Goal: Feedback & Contribution: Submit feedback/report problem

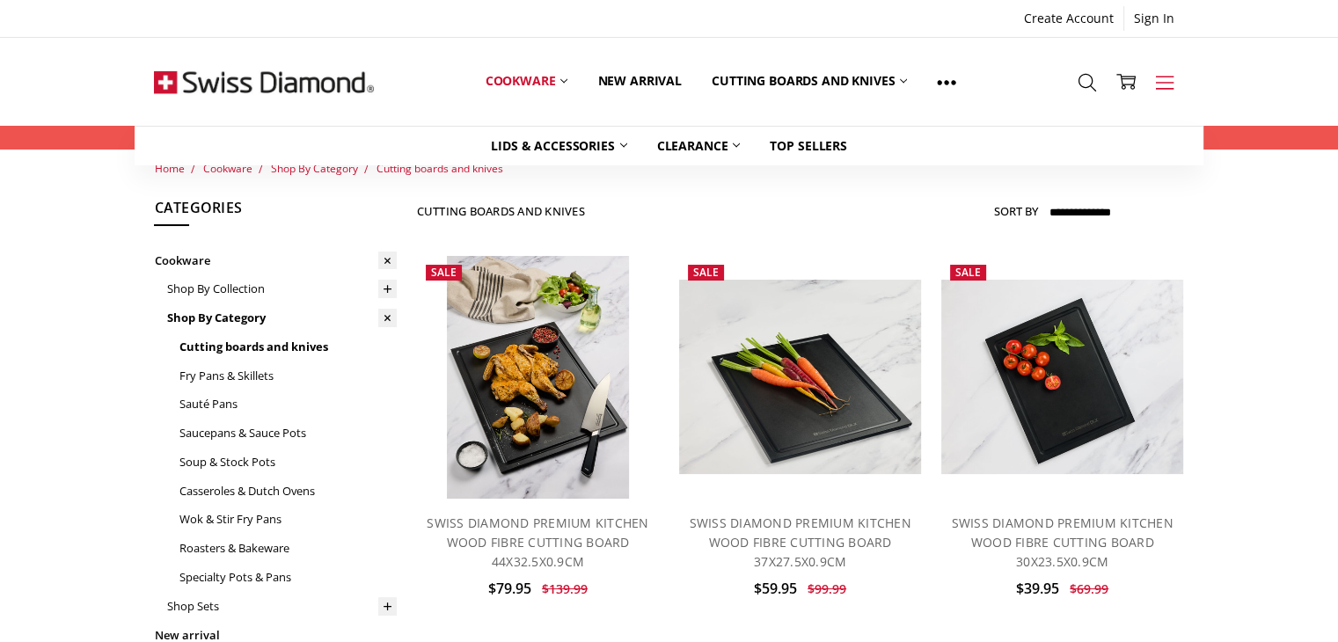
click at [1165, 80] on icon at bounding box center [1164, 82] width 19 height 19
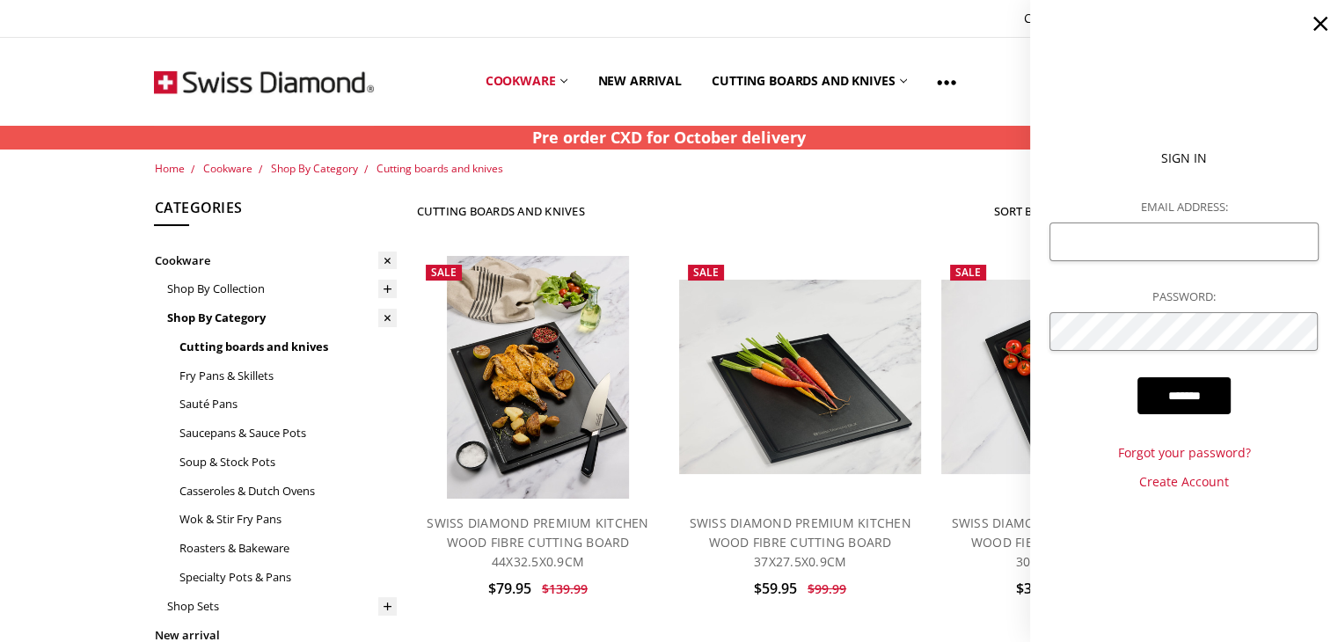
click at [120, 300] on div "Home Cookware Shop By Category Cutting boards and knives Browse by Categories C…" at bounding box center [669, 516] width 1338 height 713
click at [1313, 22] on icon at bounding box center [1320, 23] width 25 height 25
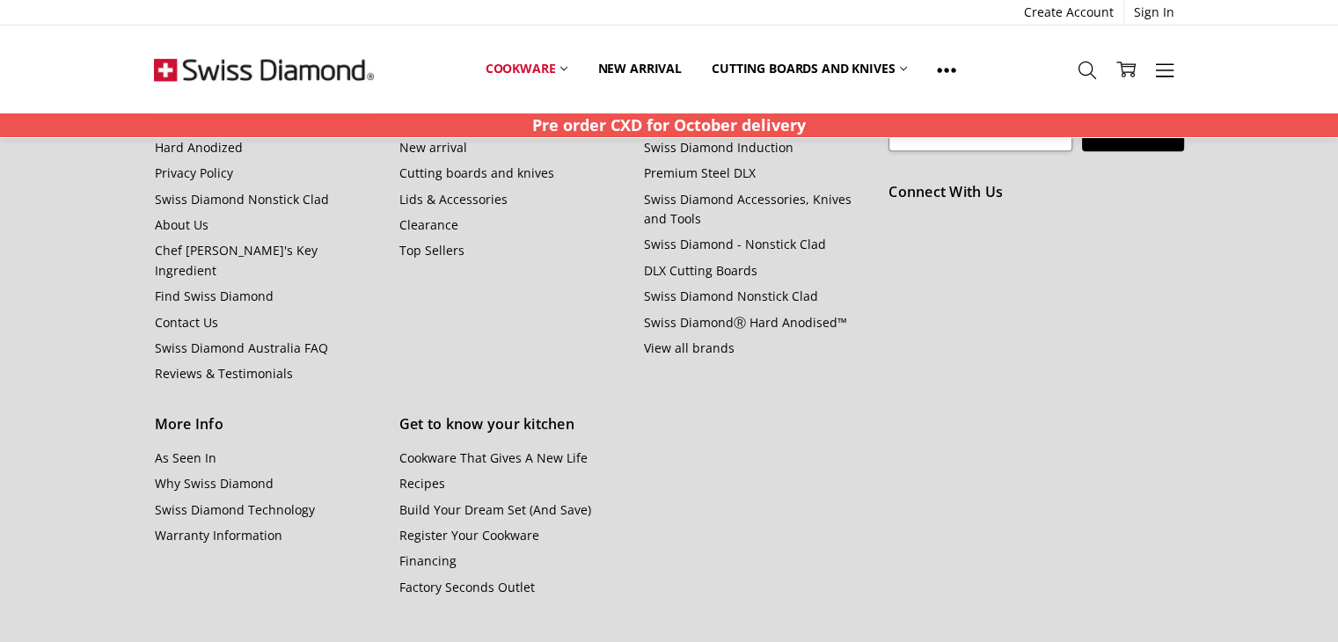
scroll to position [906, 0]
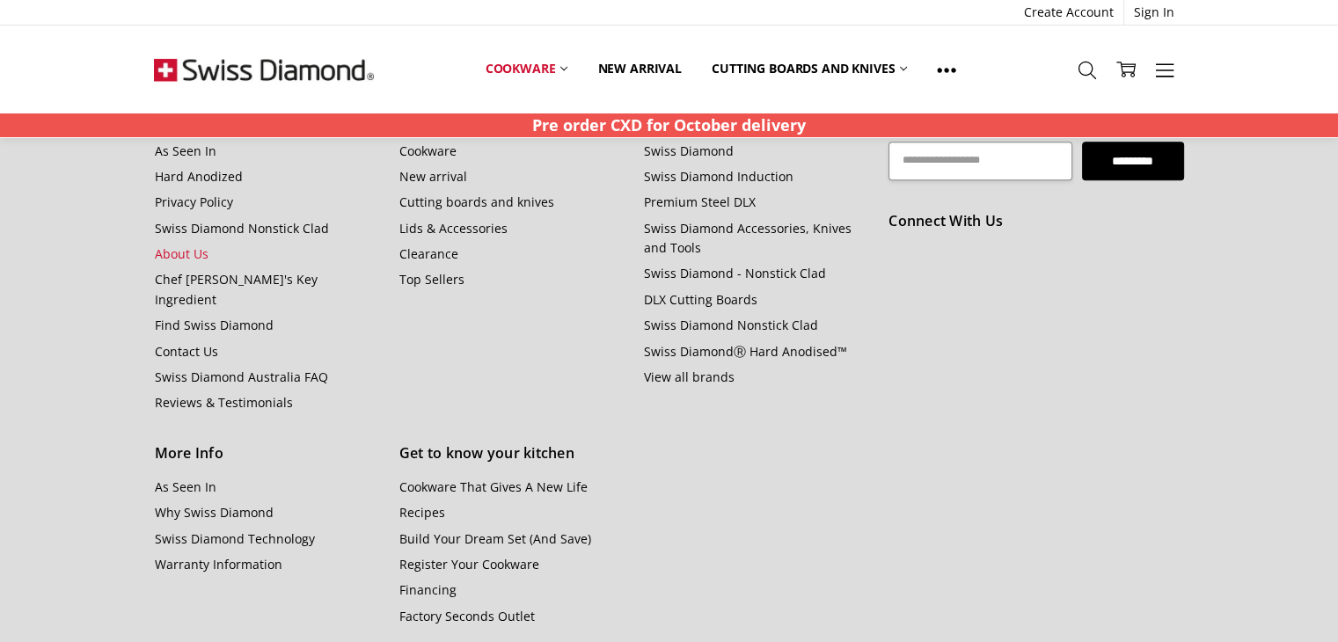
click at [206, 245] on link "About Us" at bounding box center [181, 253] width 54 height 17
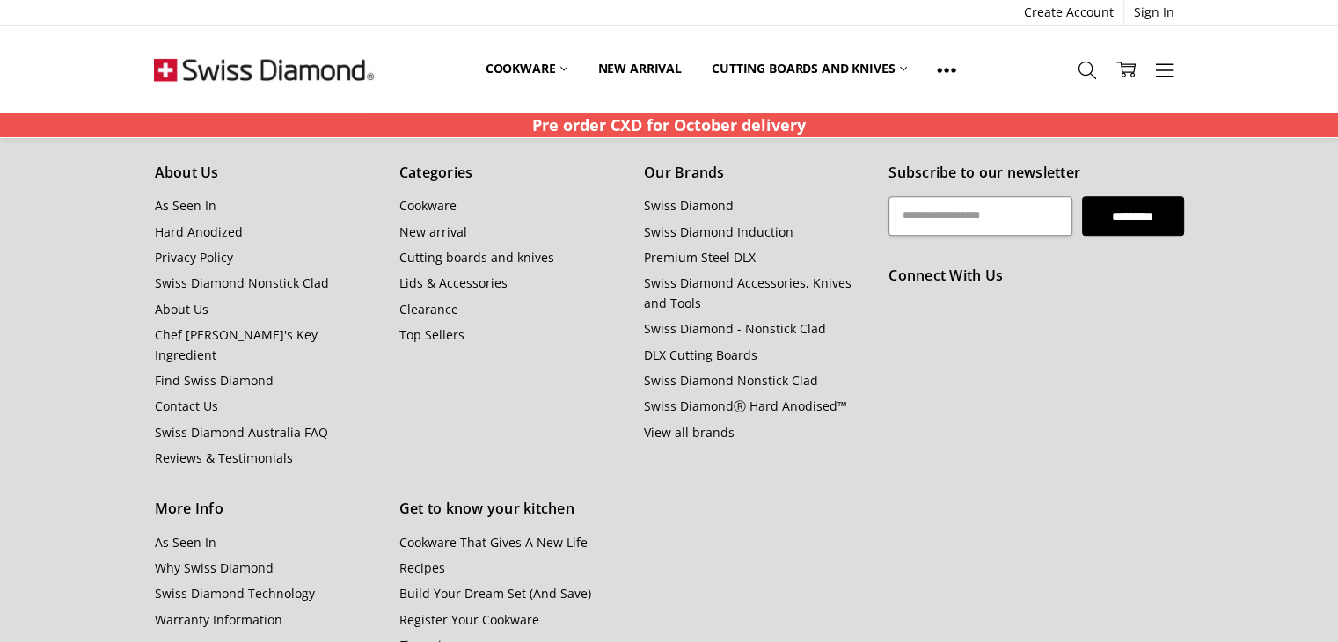
scroll to position [1759, 0]
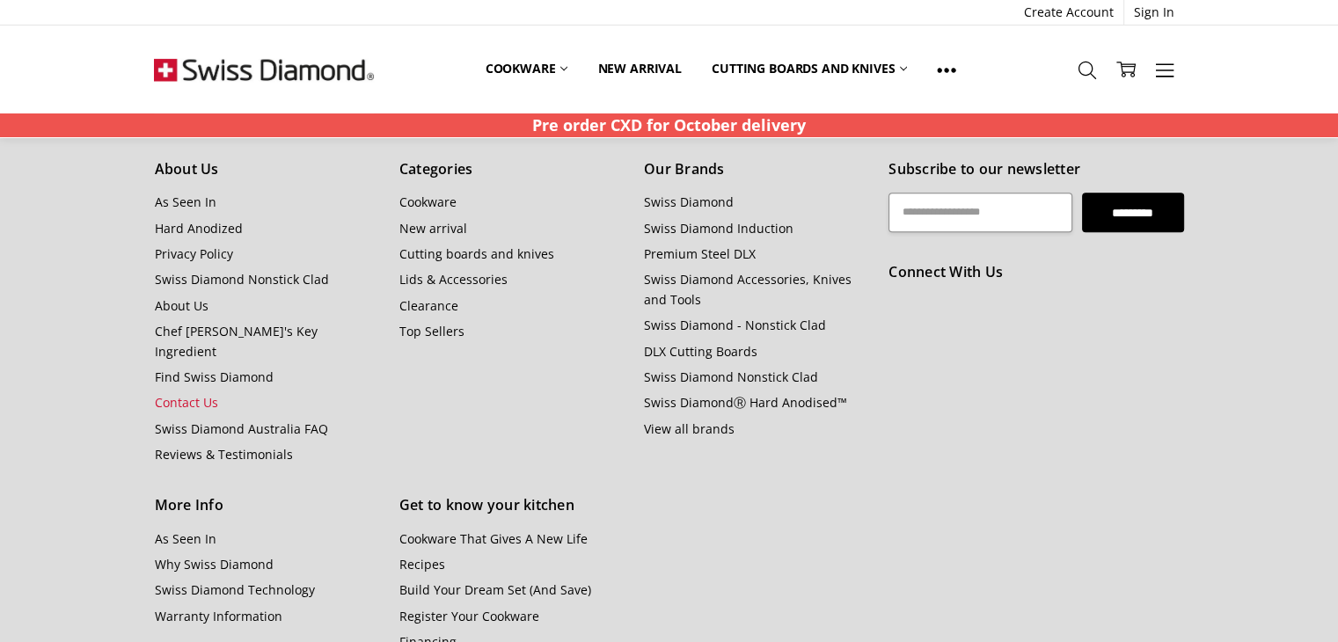
click at [195, 394] on link "Contact Us" at bounding box center [185, 402] width 63 height 17
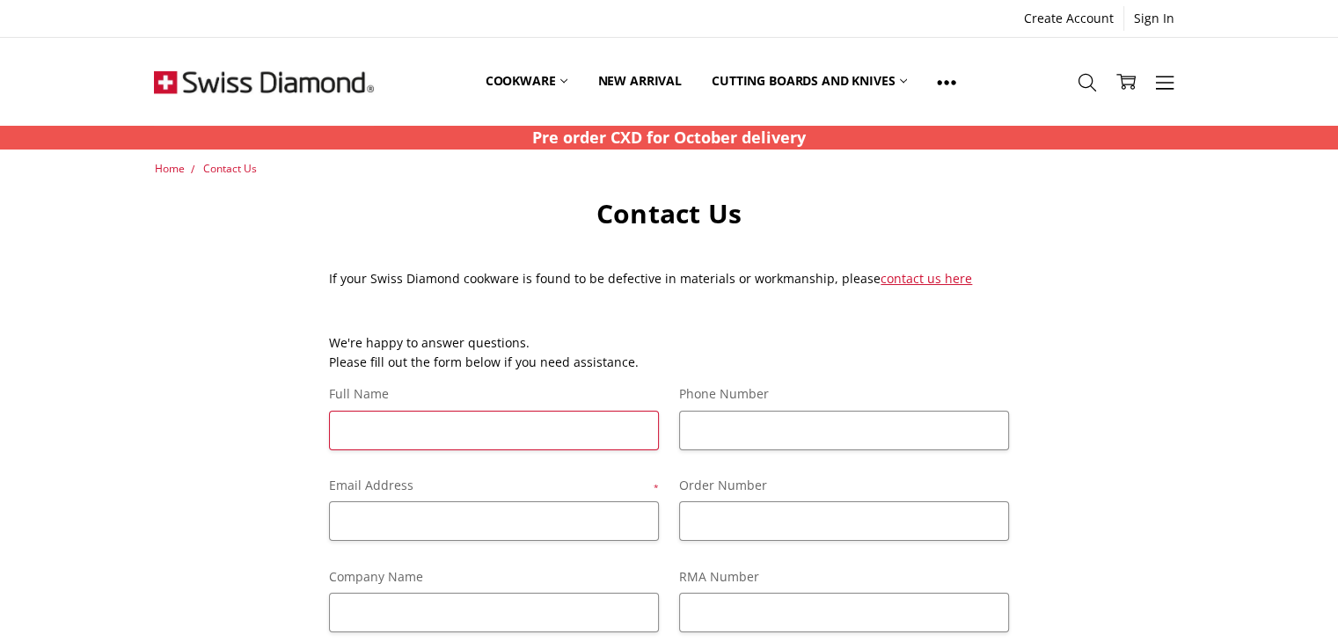
click at [467, 427] on input "Full Name" at bounding box center [494, 431] width 330 height 40
type input "**********"
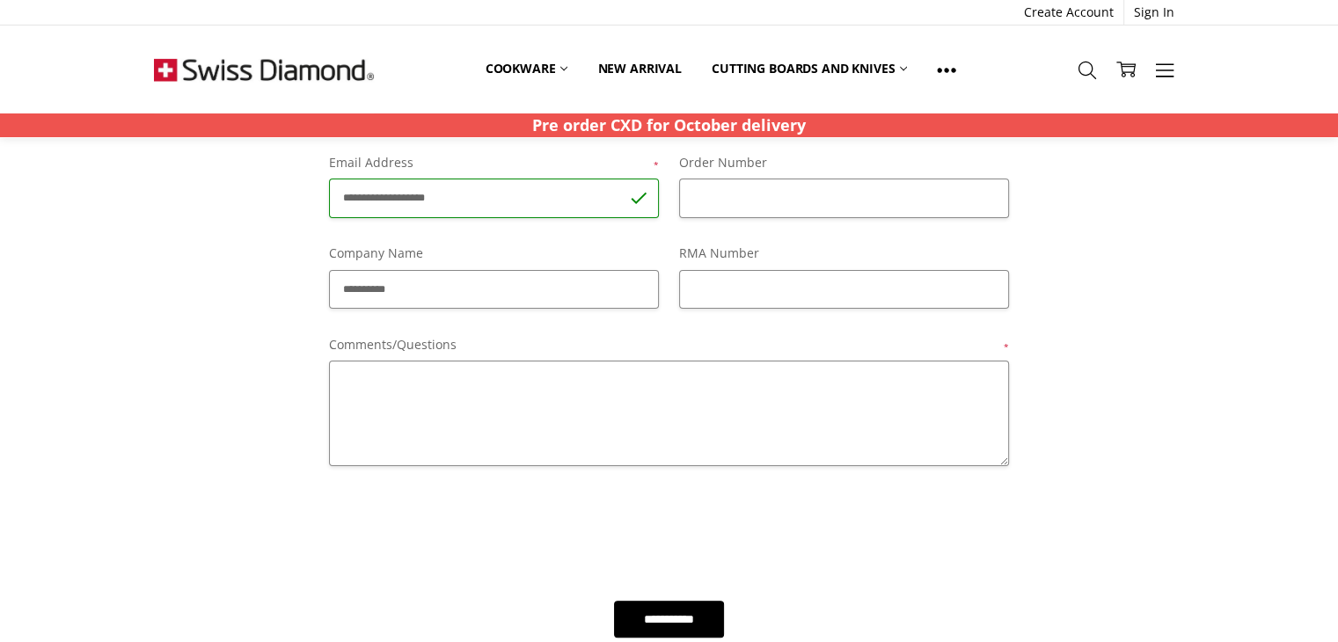
scroll to position [352, 0]
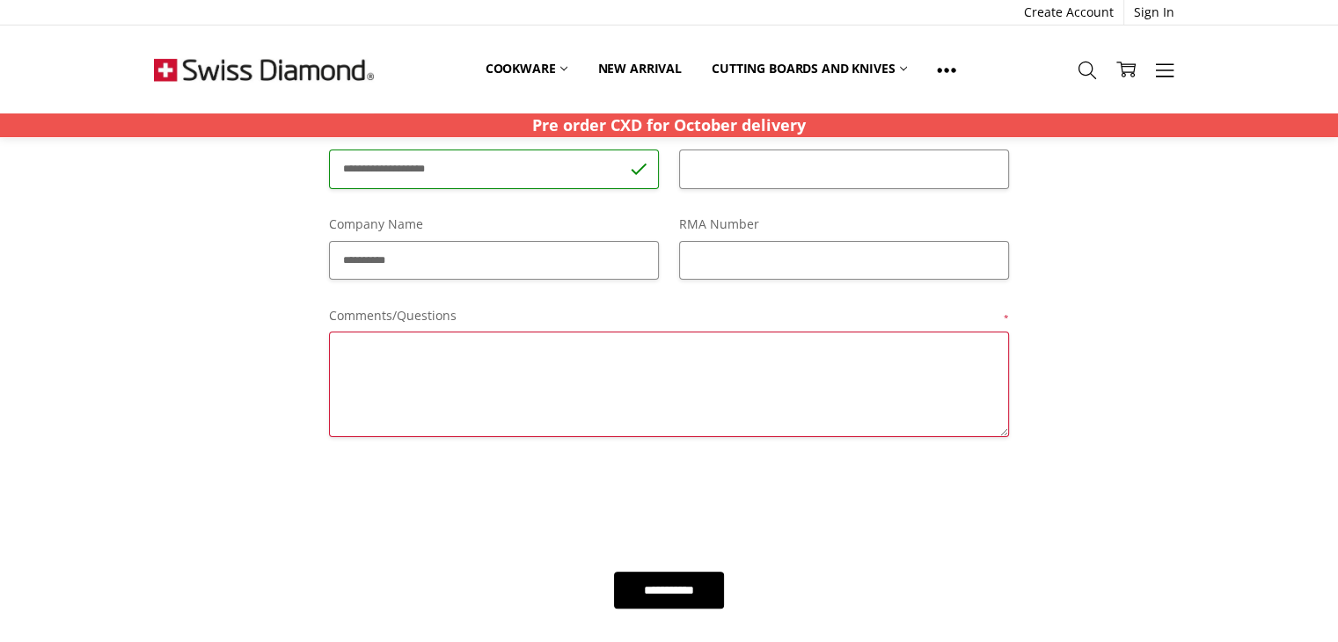
click at [543, 384] on textarea "Comments/Questions *" at bounding box center [669, 385] width 680 height 106
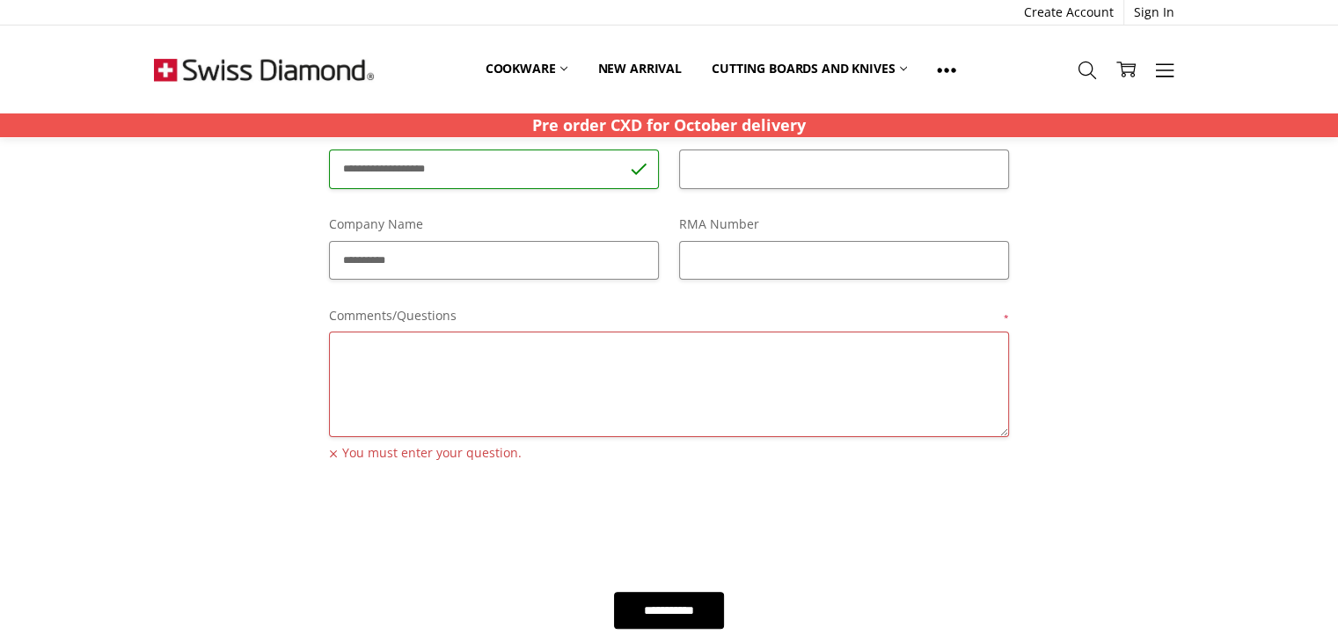
paste textarea "**********"
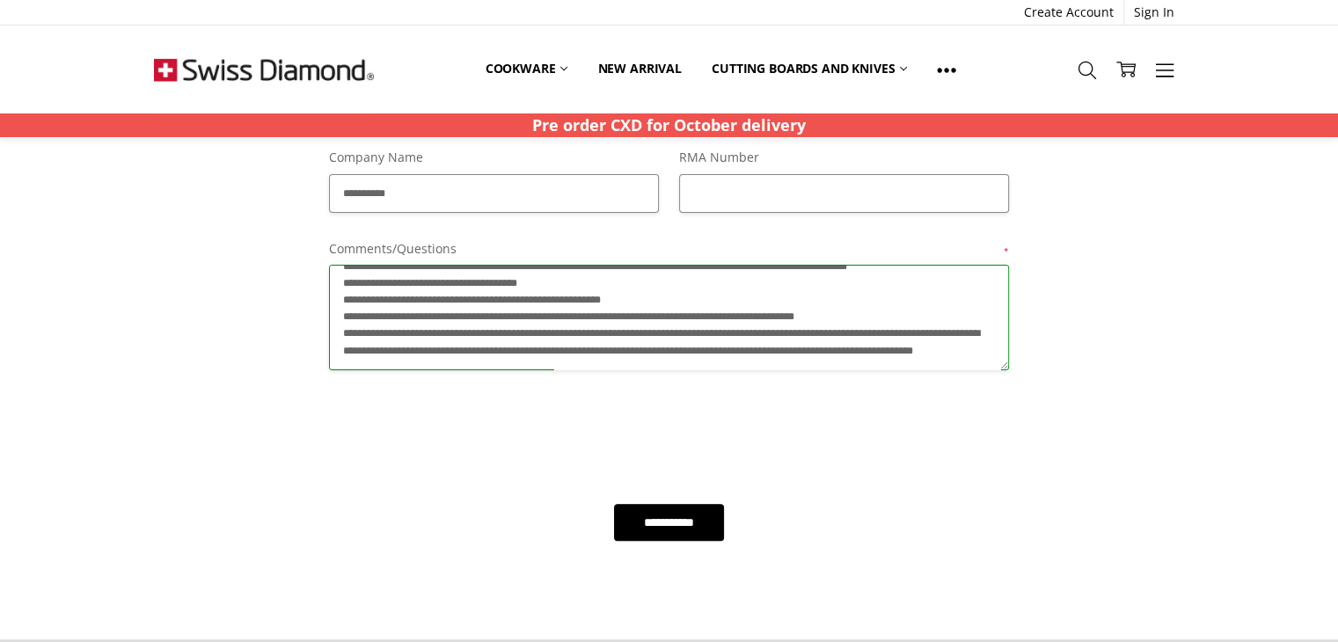
scroll to position [528, 0]
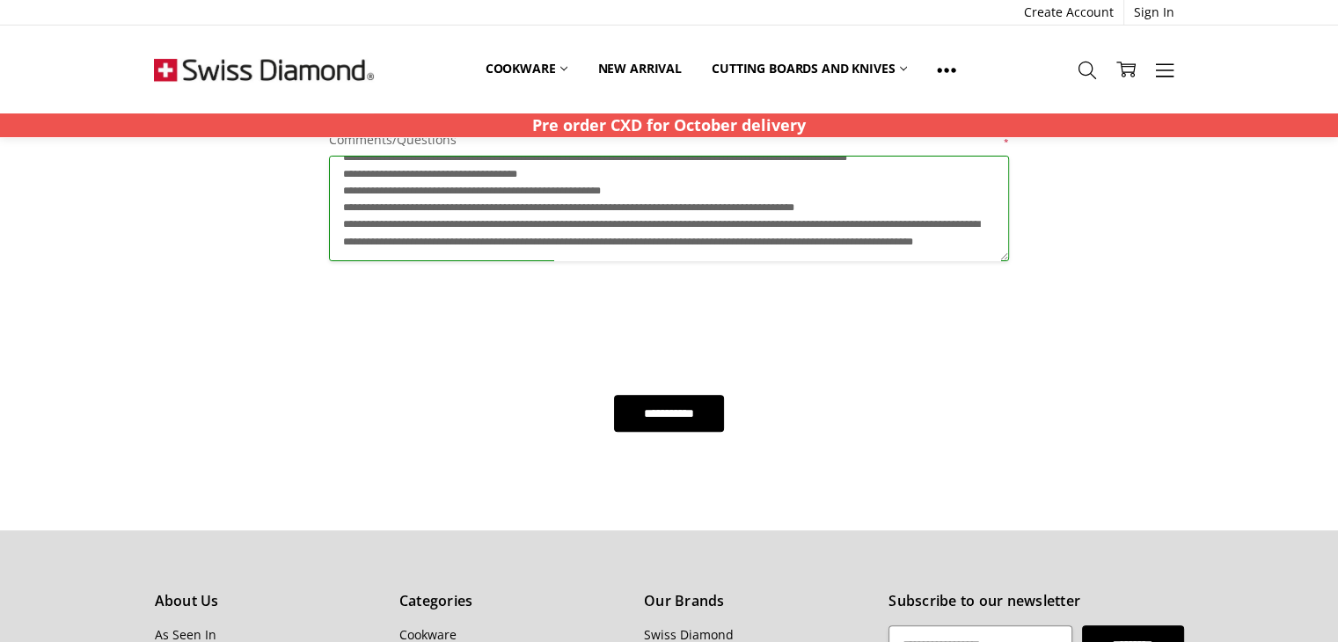
type textarea "**********"
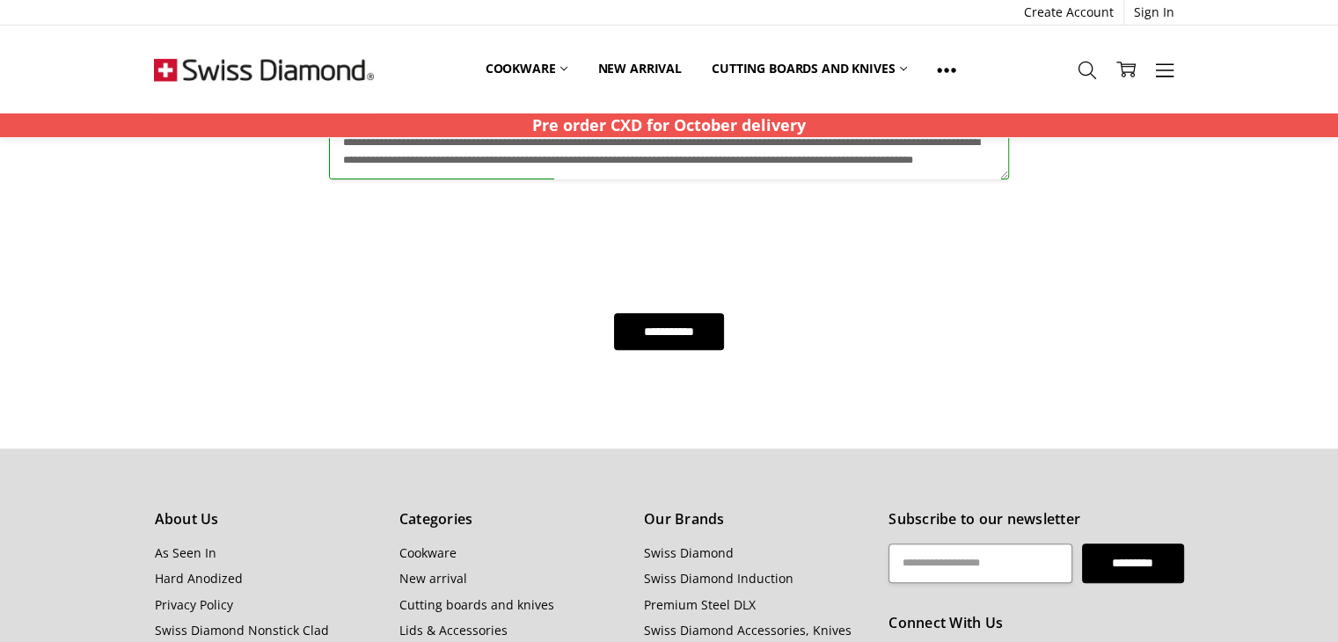
scroll to position [616, 0]
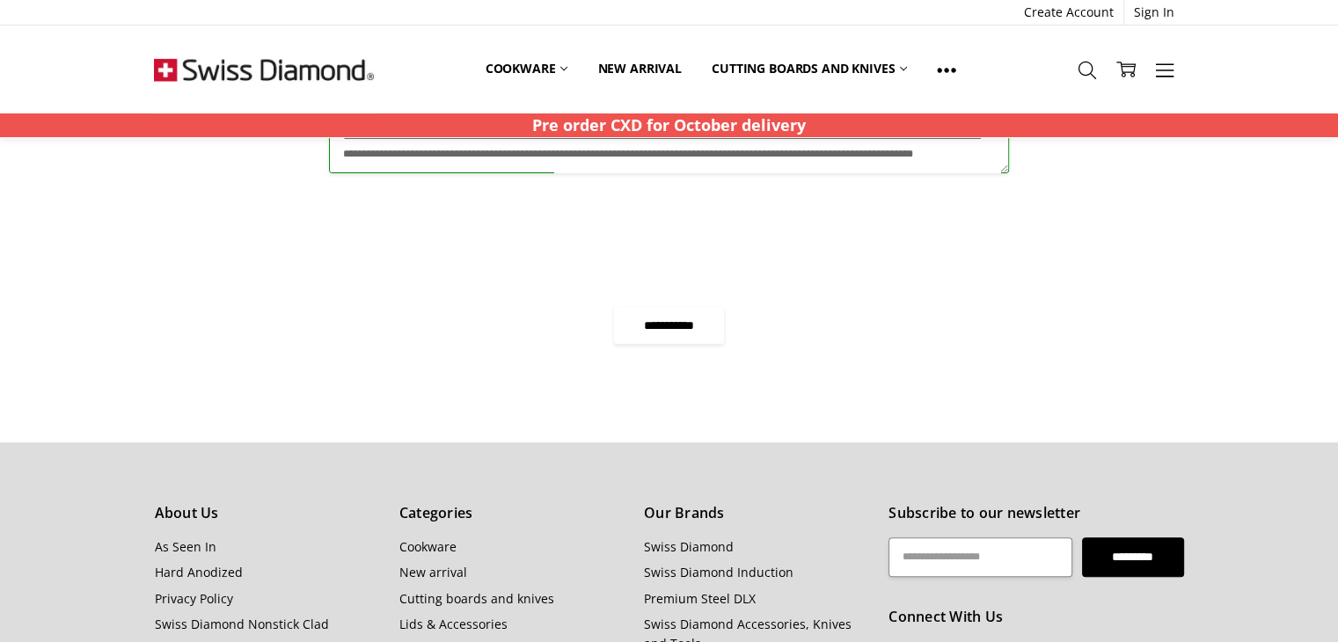
click at [684, 336] on input "**********" at bounding box center [669, 325] width 111 height 37
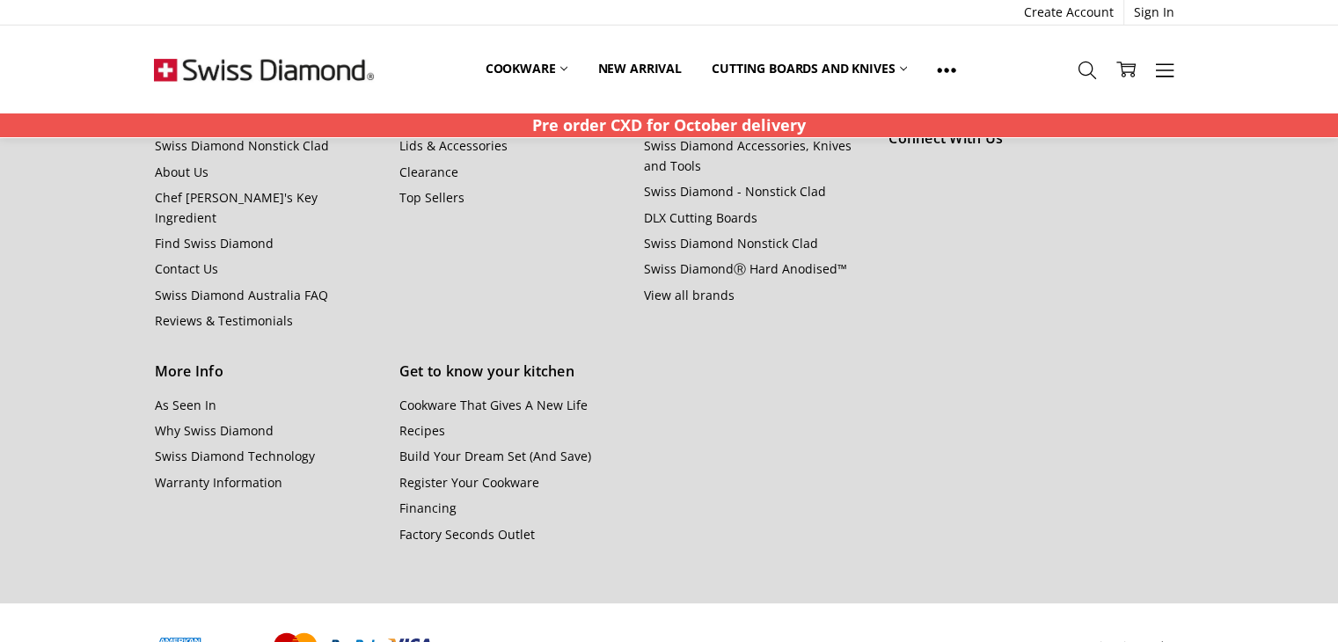
scroll to position [429, 0]
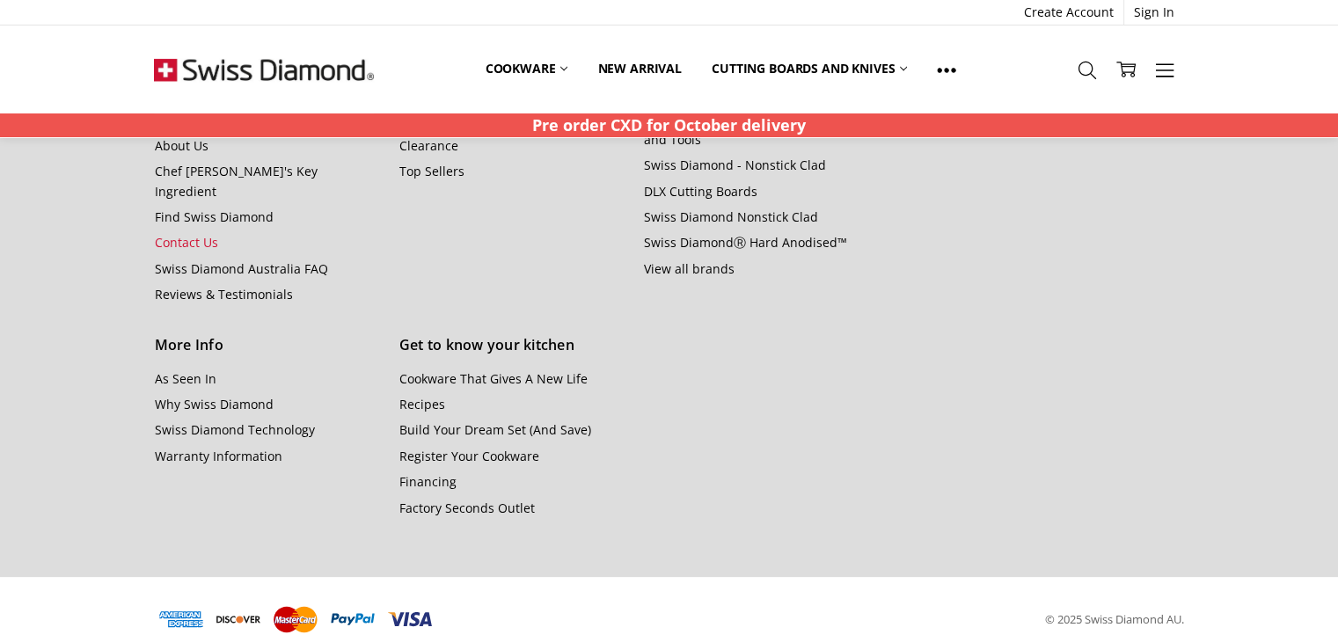
click at [195, 234] on link "Contact Us" at bounding box center [185, 242] width 63 height 17
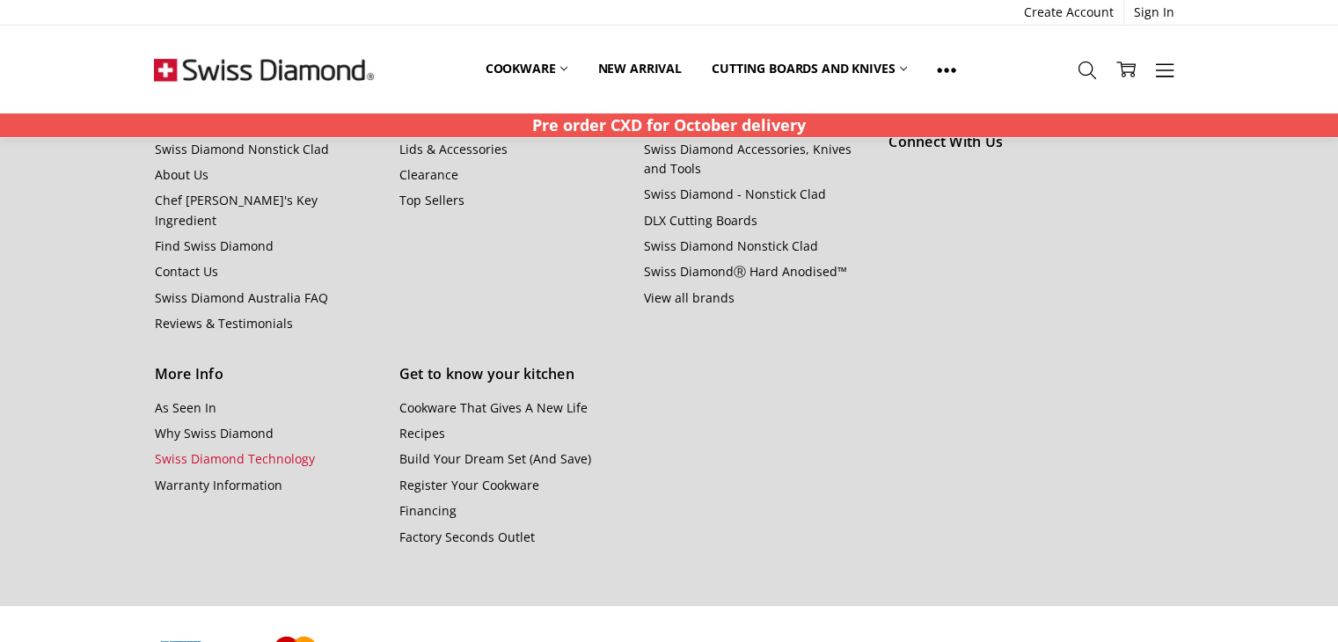
scroll to position [1120, 0]
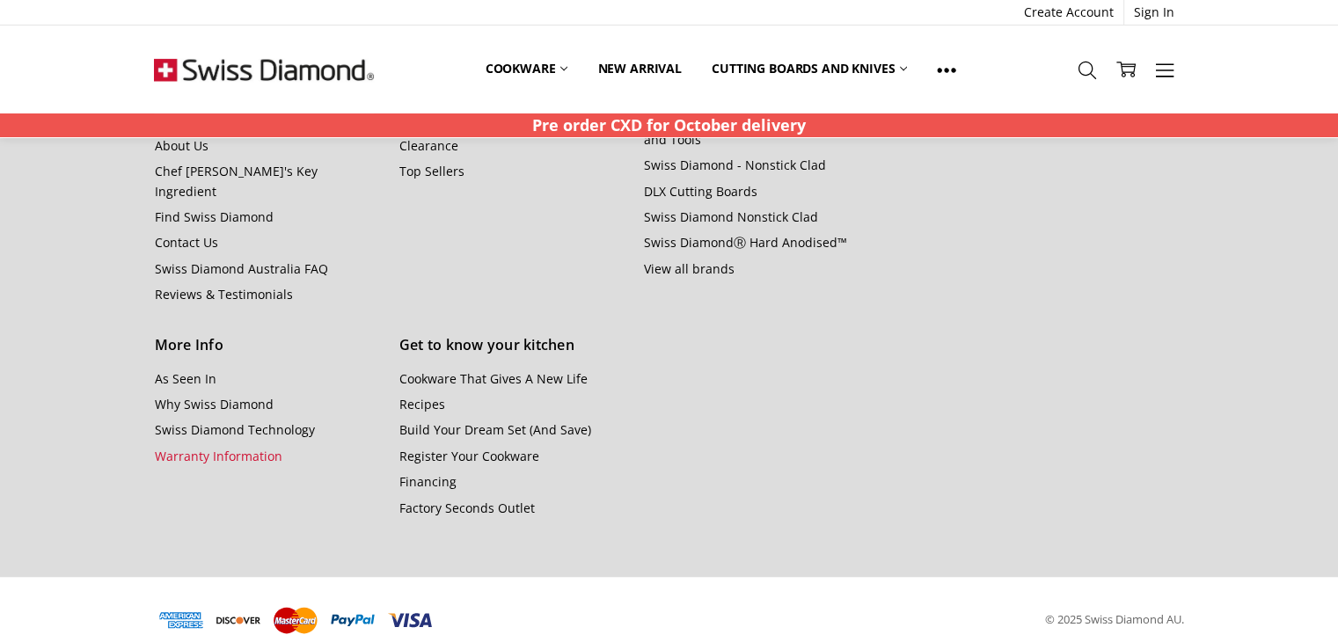
click at [202, 448] on link "Warranty Information" at bounding box center [218, 456] width 128 height 17
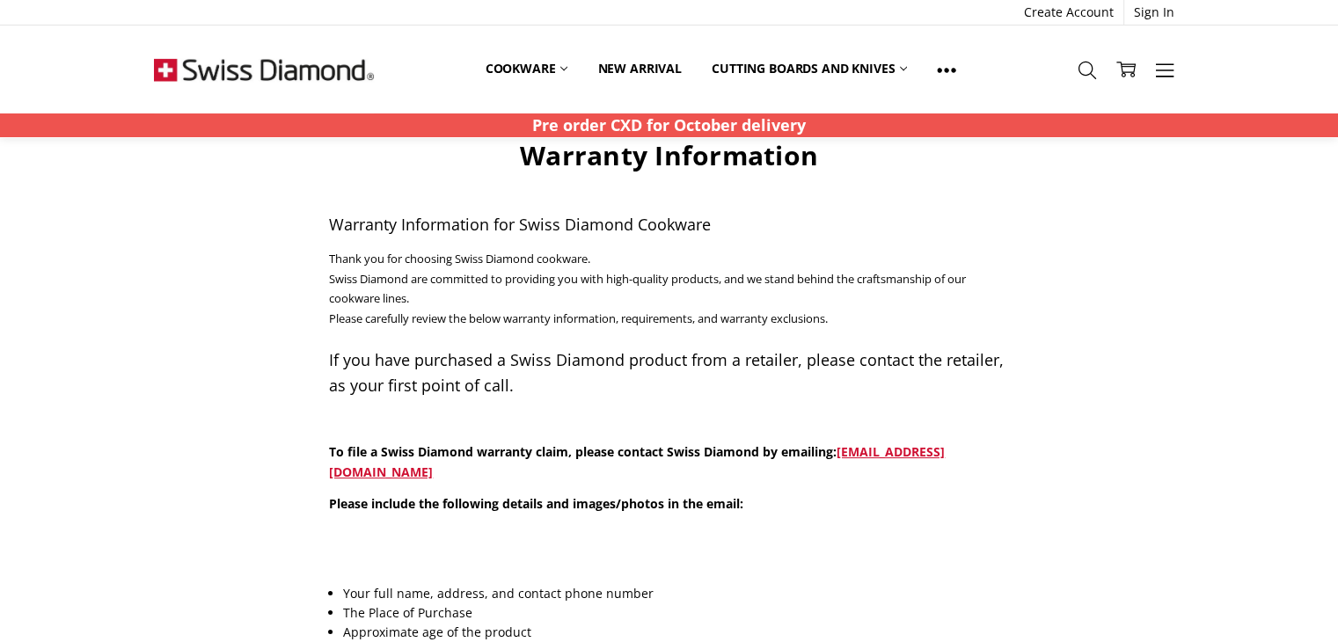
scroll to position [88, 0]
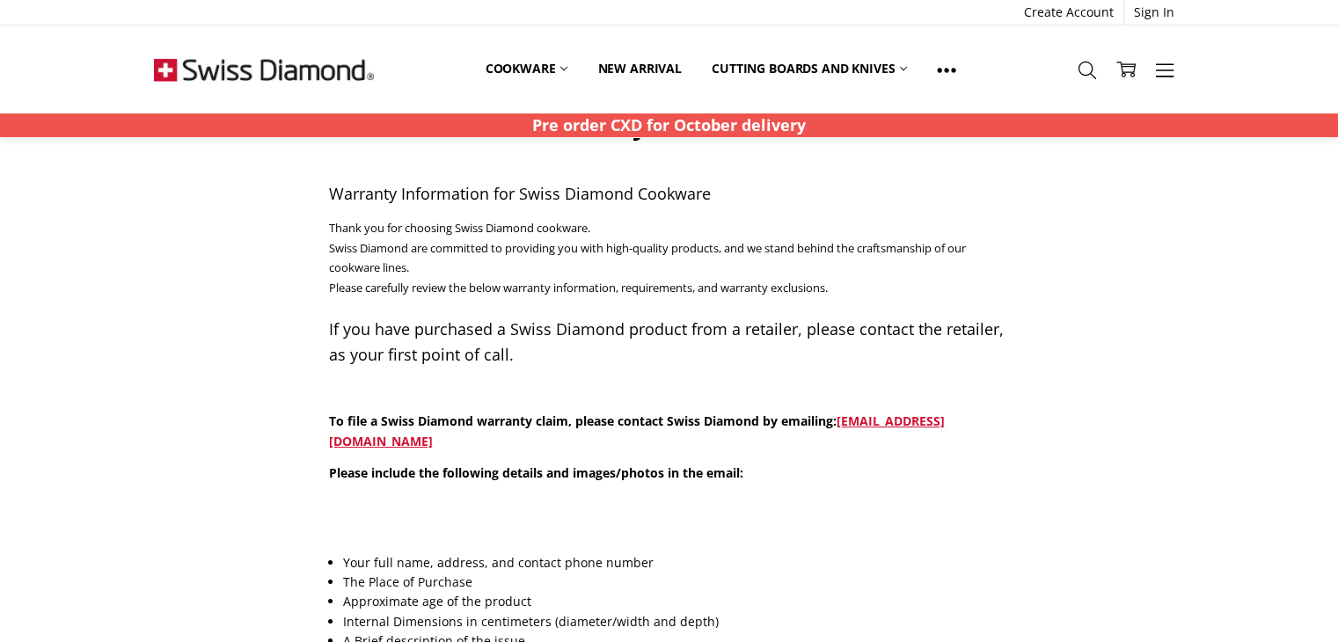
drag, startPoint x: 585, startPoint y: 441, endPoint x: 325, endPoint y: 441, distance: 260.3
copy link "support@mail.swissdiamond.ladesk.com"
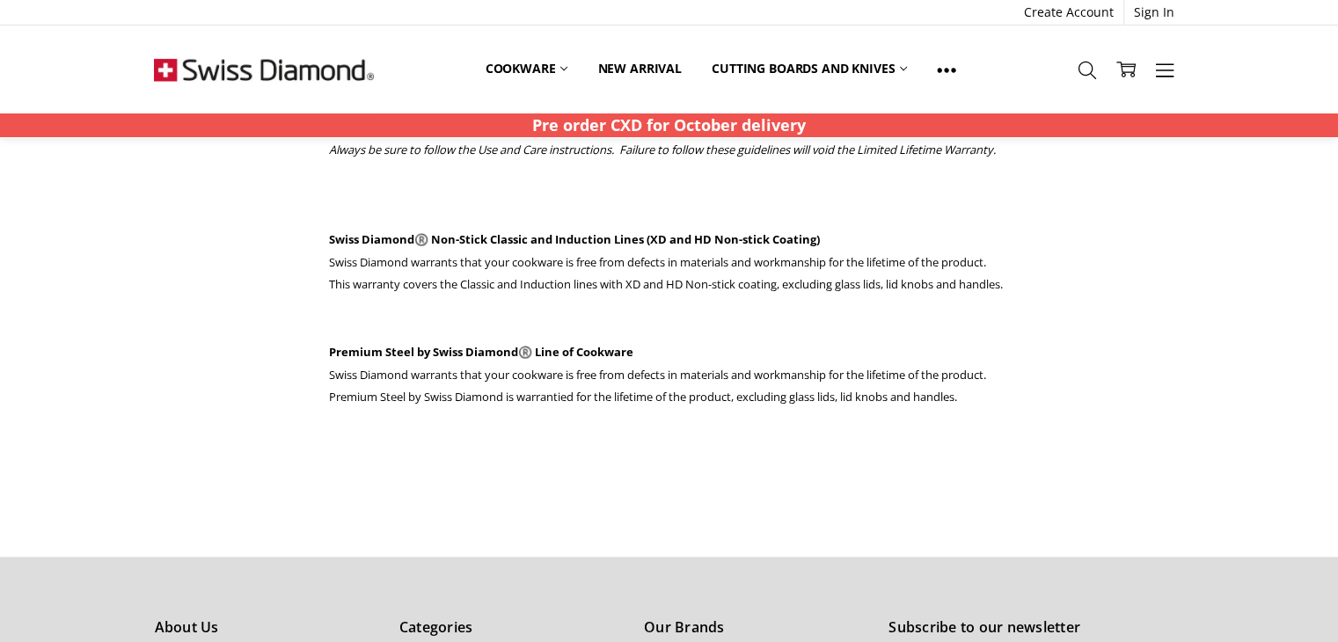
scroll to position [1671, 0]
